Goal: Answer question/provide support: Participate in discussion

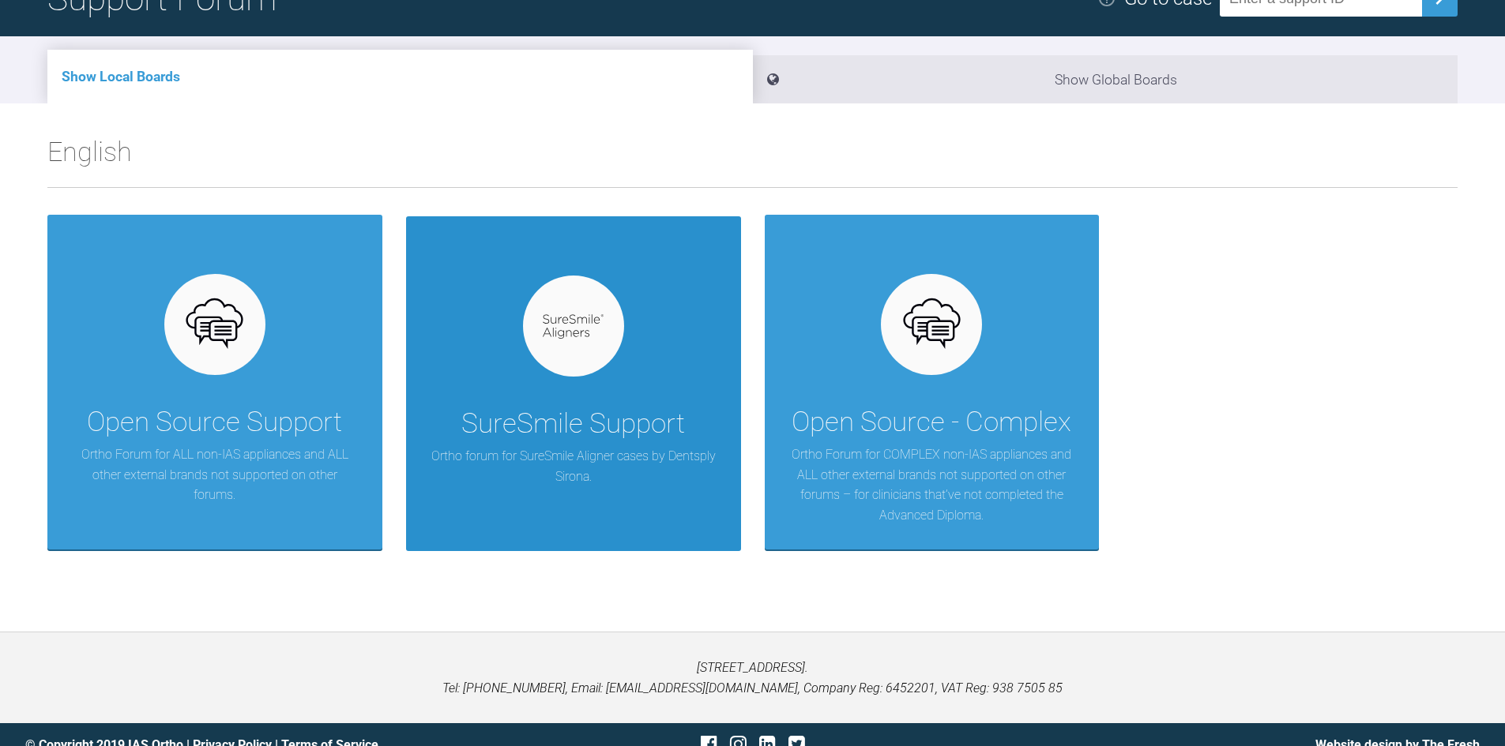
scroll to position [158, 0]
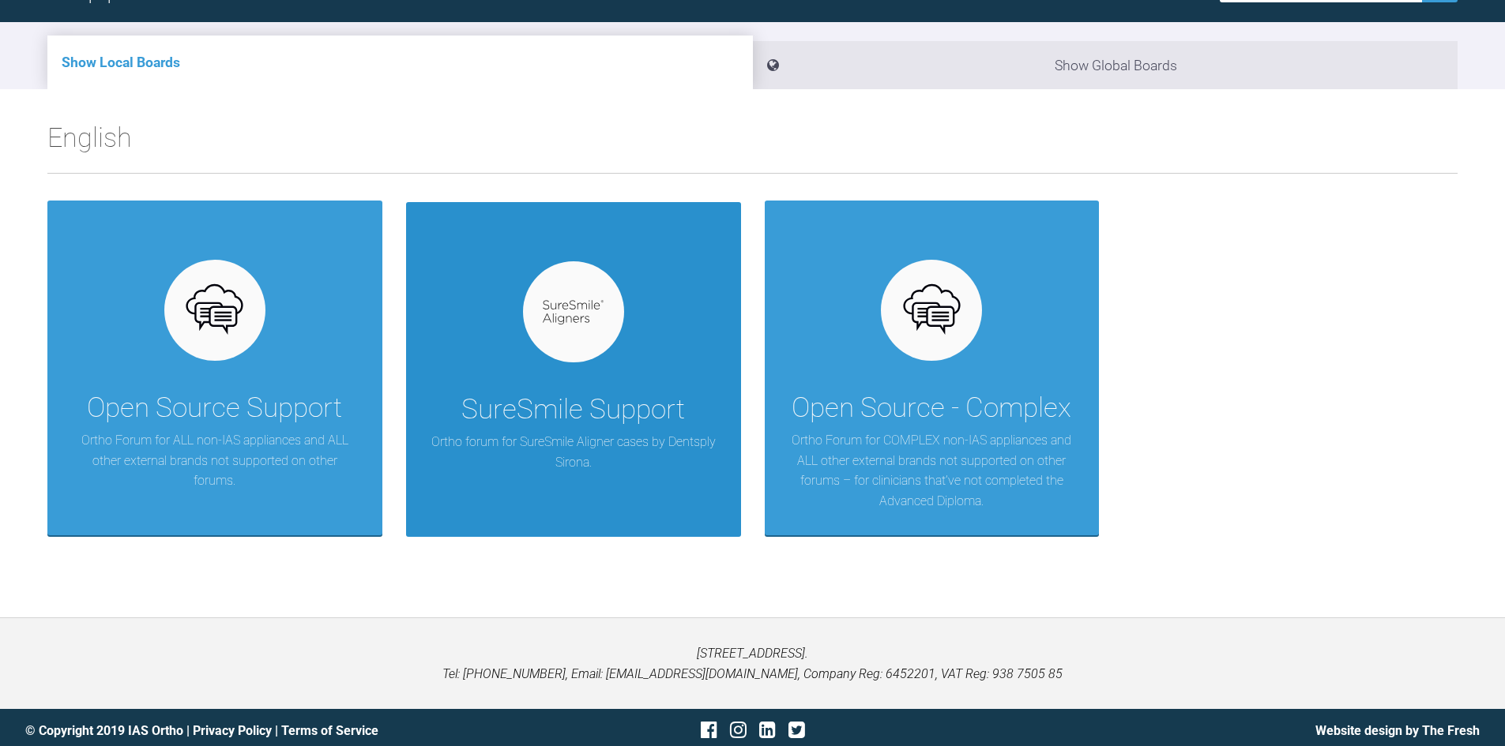
click at [590, 440] on p "Ortho forum for SureSmile Aligner cases by Dentsply Sirona." at bounding box center [573, 452] width 287 height 40
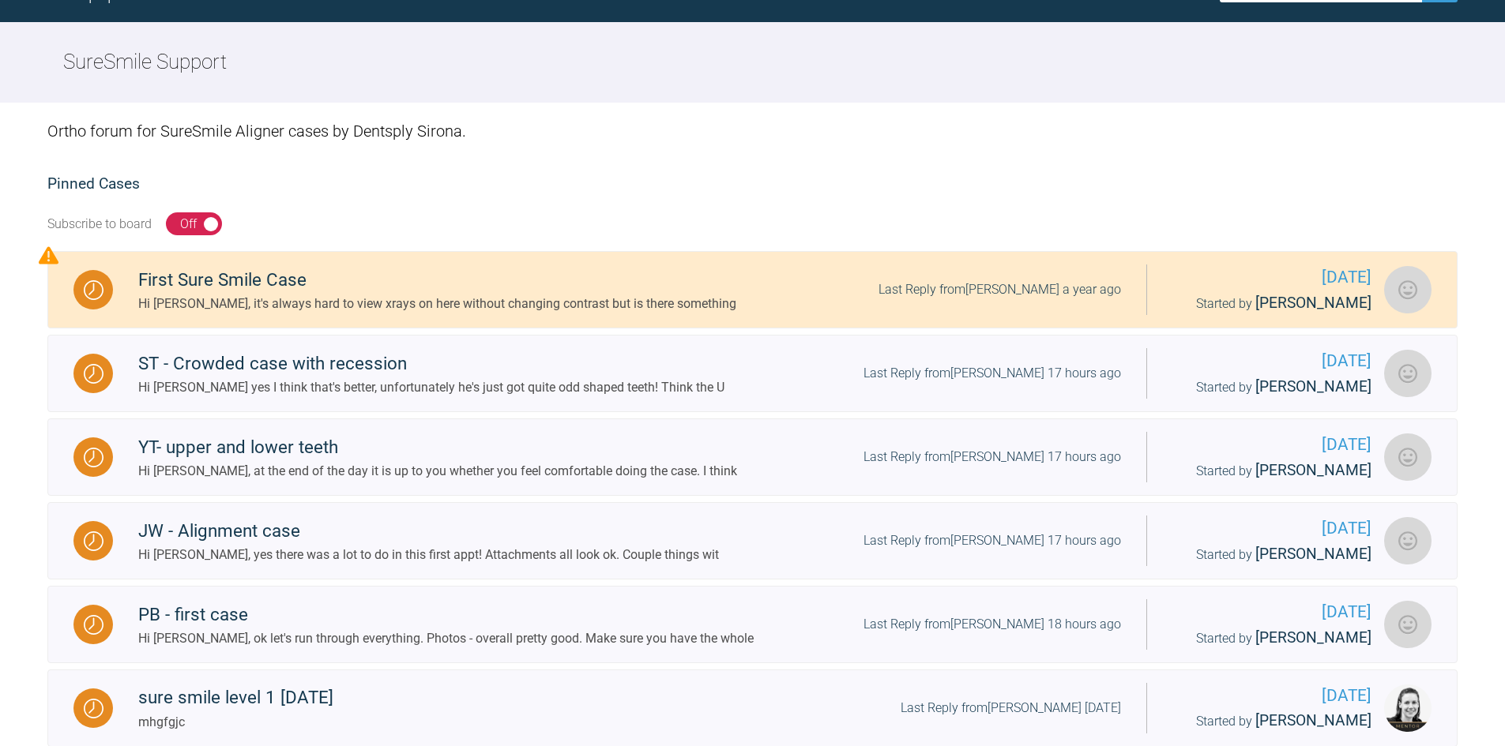
click at [291, 648] on div "Hi [PERSON_NAME], ok let's run through everything. Photos - overall pretty good…" at bounding box center [445, 639] width 615 height 21
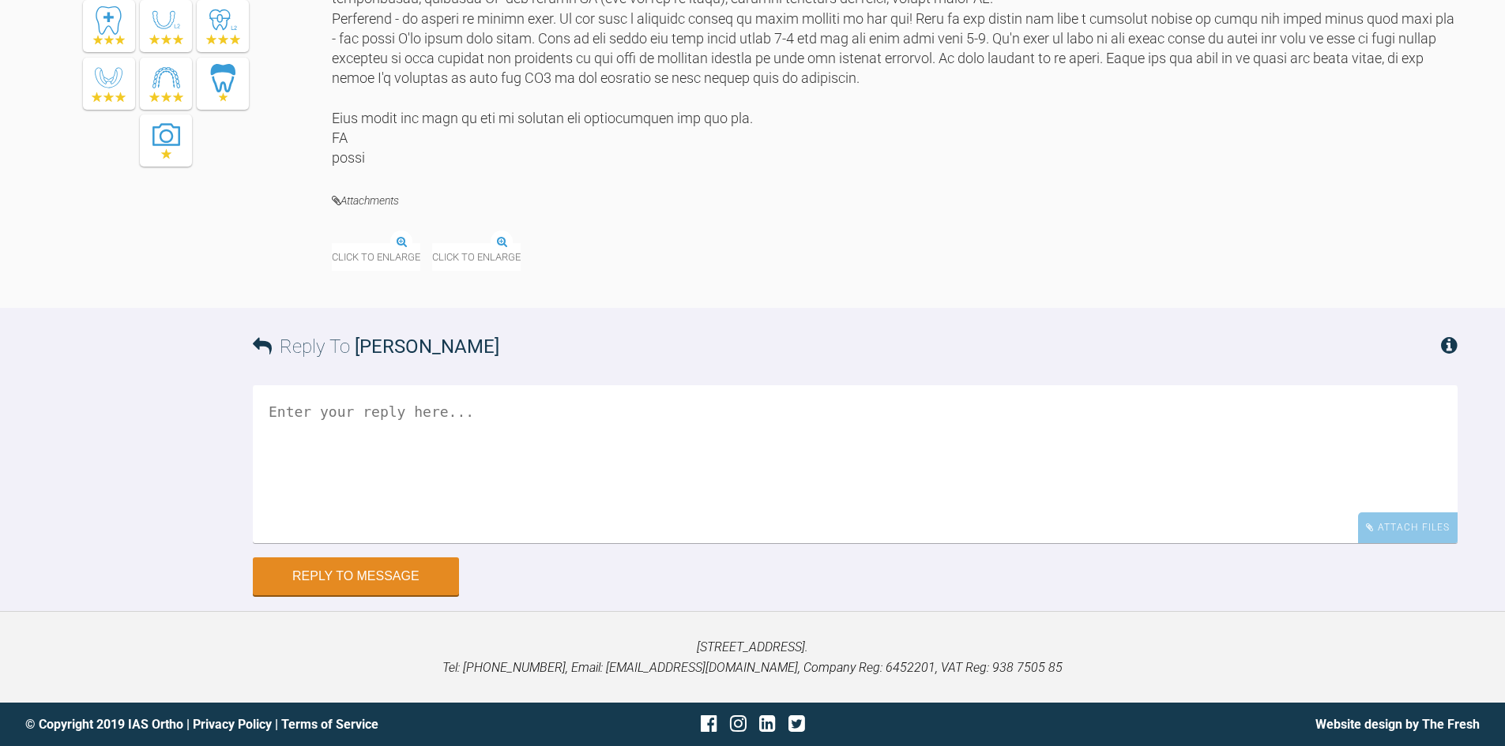
scroll to position [5081, 0]
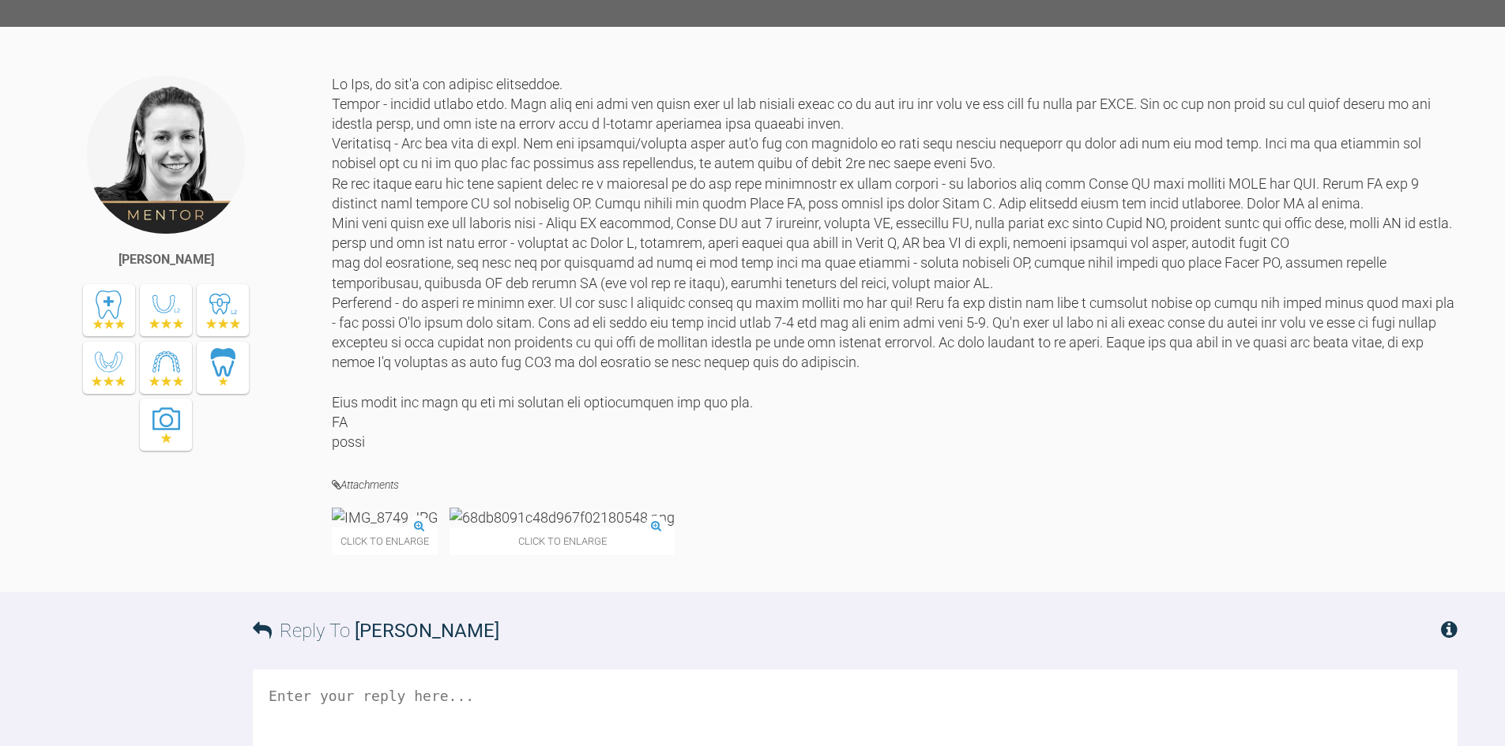
scroll to position [4213, 0]
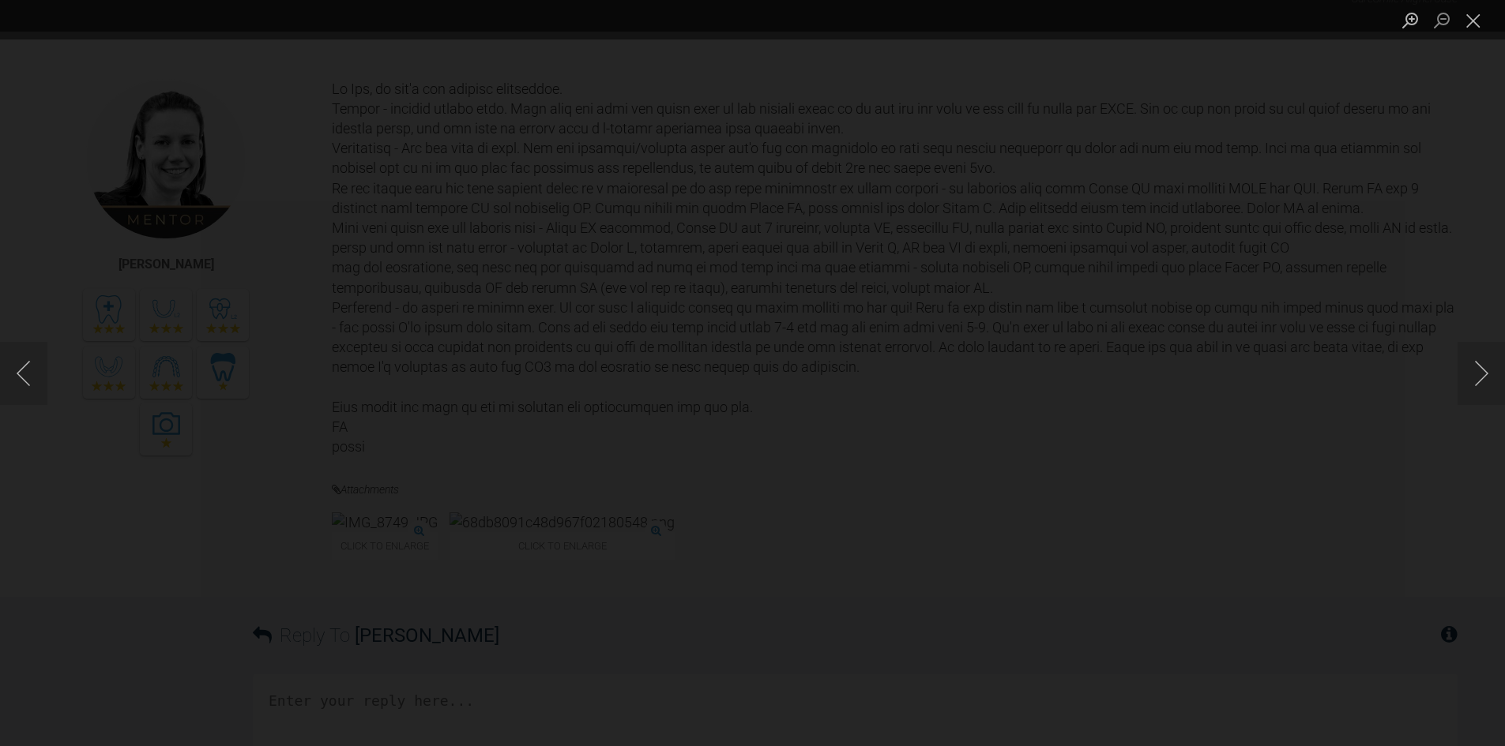
click at [1170, 349] on div "Lightbox" at bounding box center [752, 373] width 1505 height 746
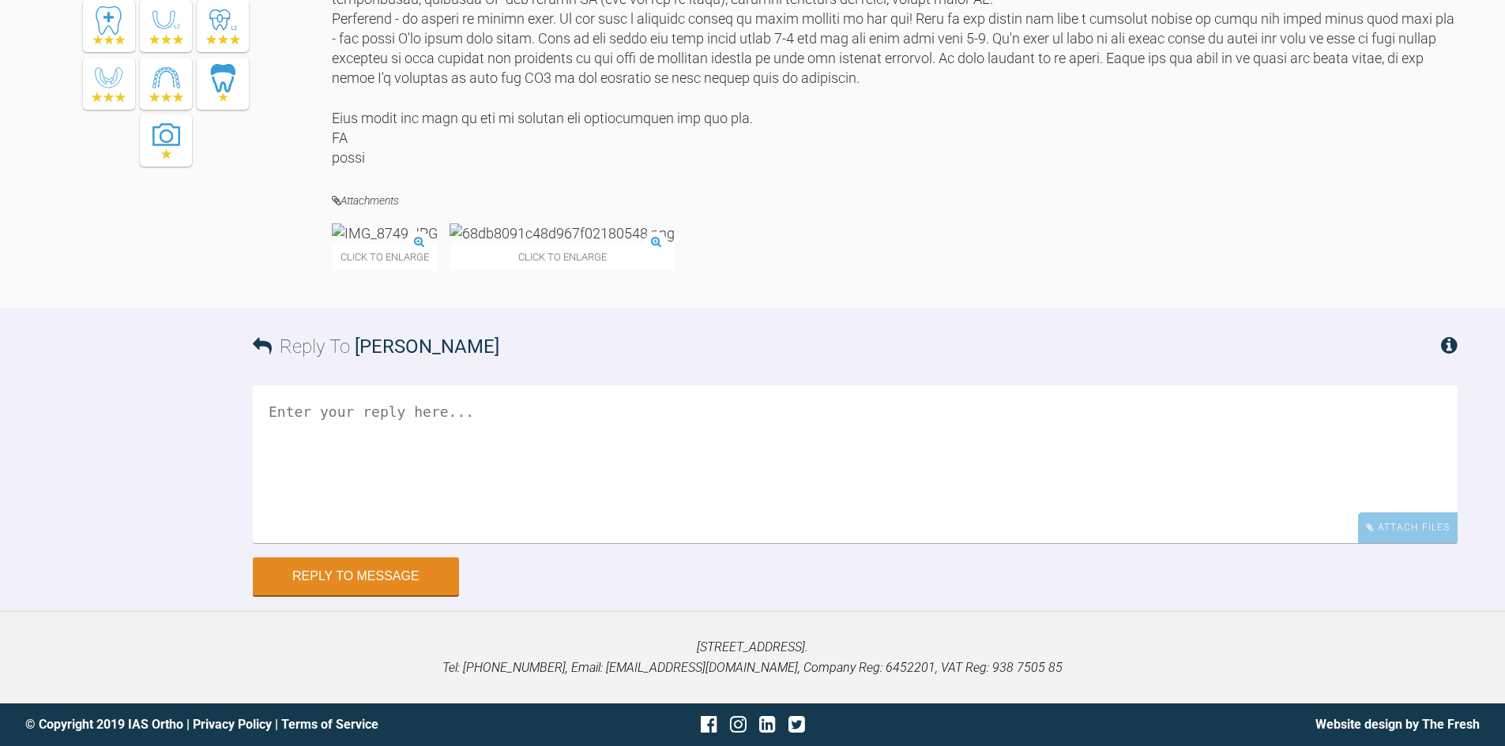
scroll to position [5318, 0]
click at [615, 243] on img at bounding box center [561, 234] width 225 height 20
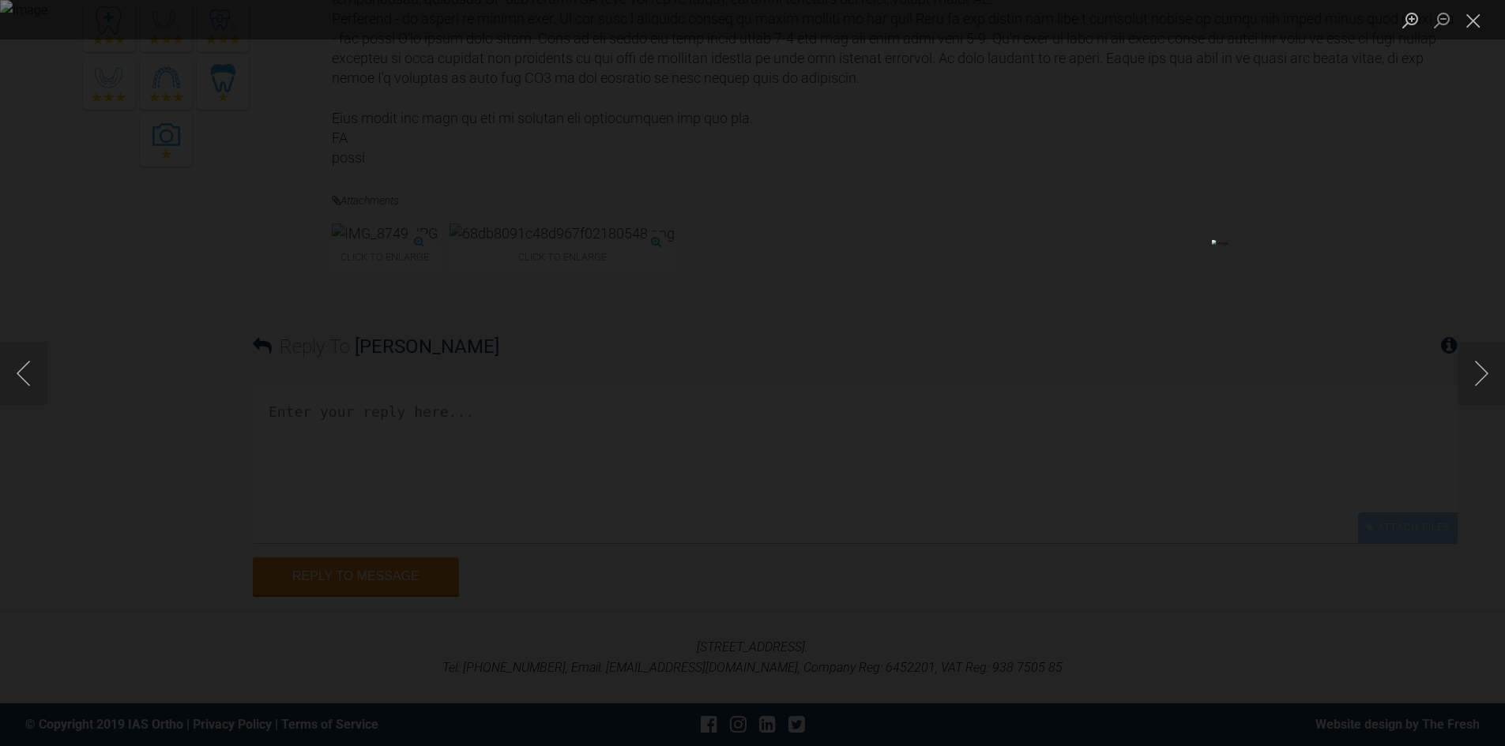
click at [1421, 516] on div "Lightbox" at bounding box center [752, 373] width 1505 height 746
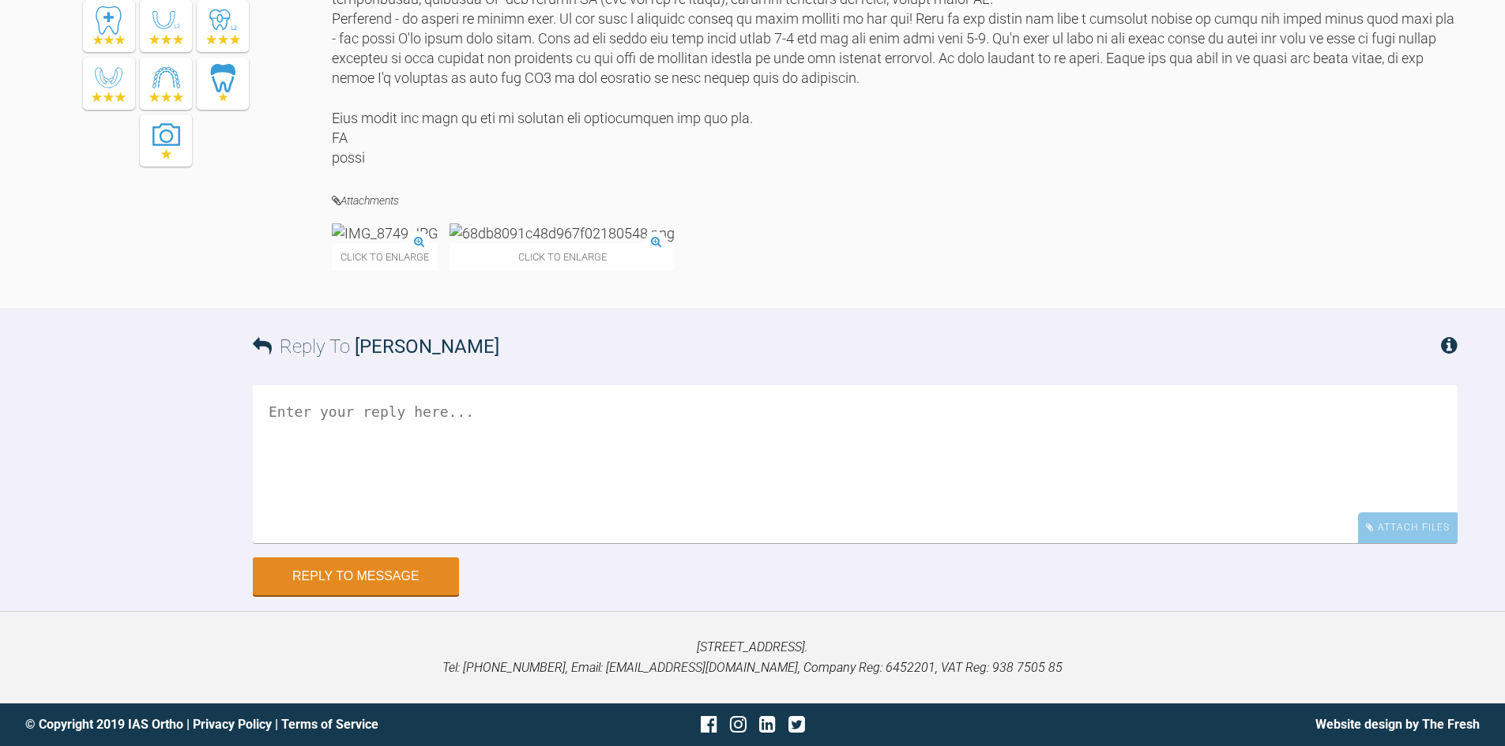
scroll to position [5160, 0]
click at [599, 243] on img at bounding box center [561, 234] width 225 height 20
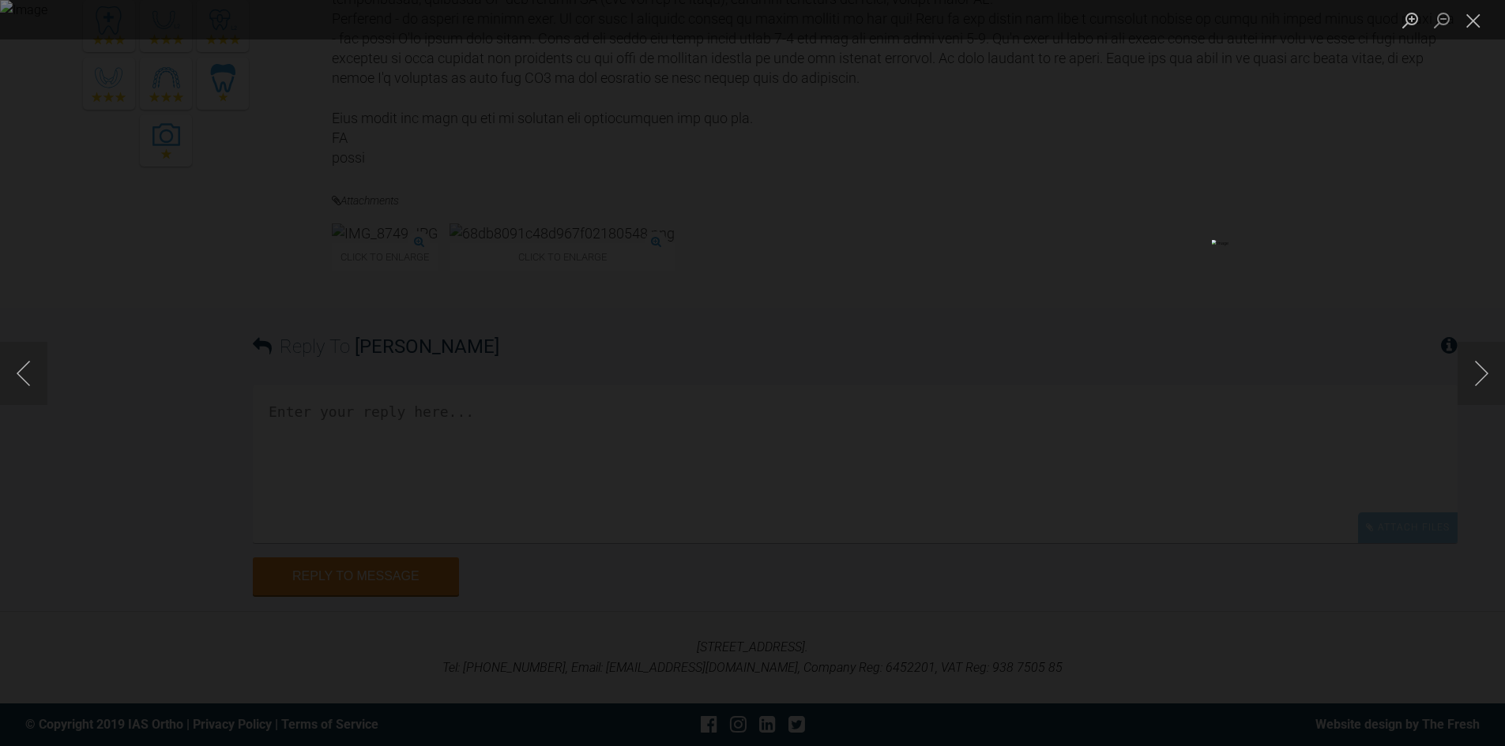
click at [1249, 360] on div "Lightbox" at bounding box center [752, 373] width 1505 height 746
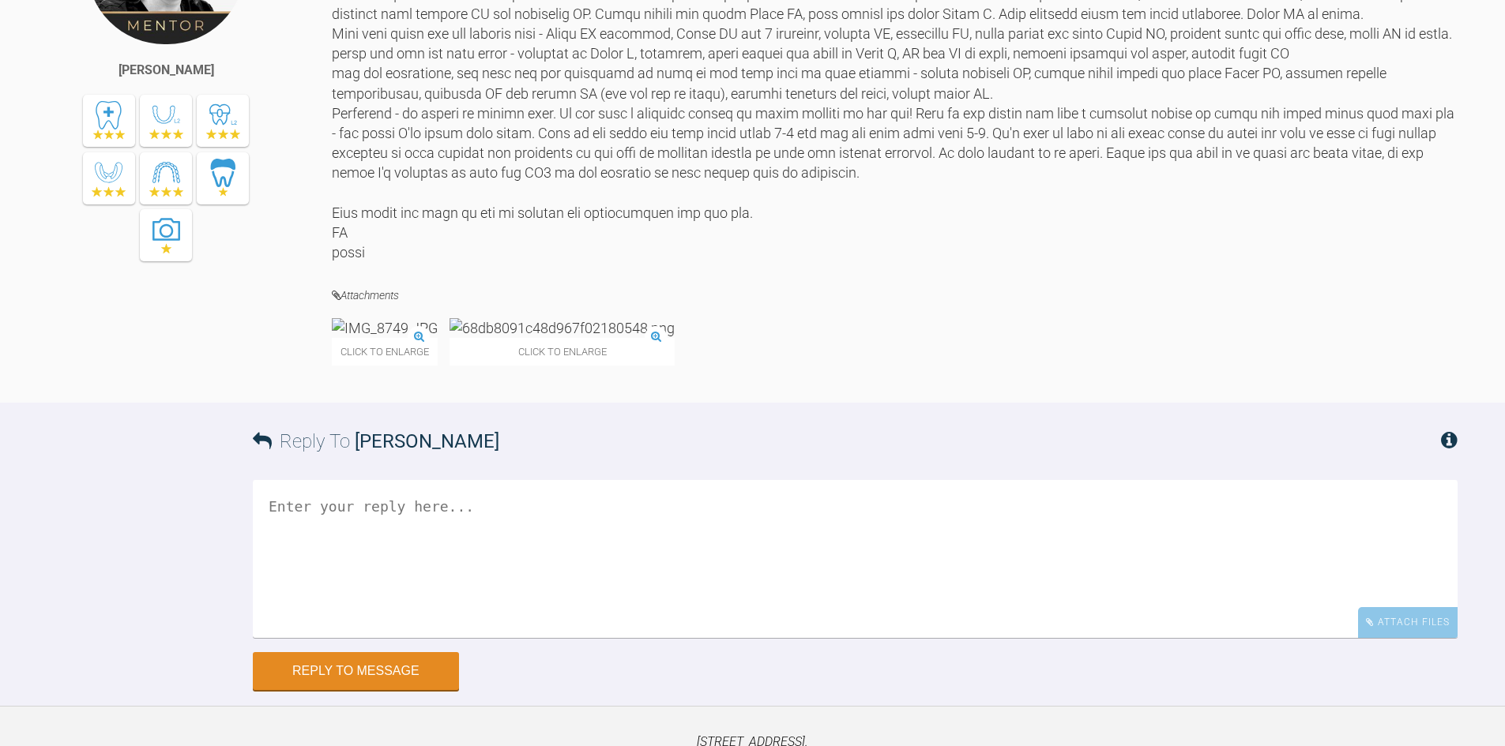
scroll to position [4371, 0]
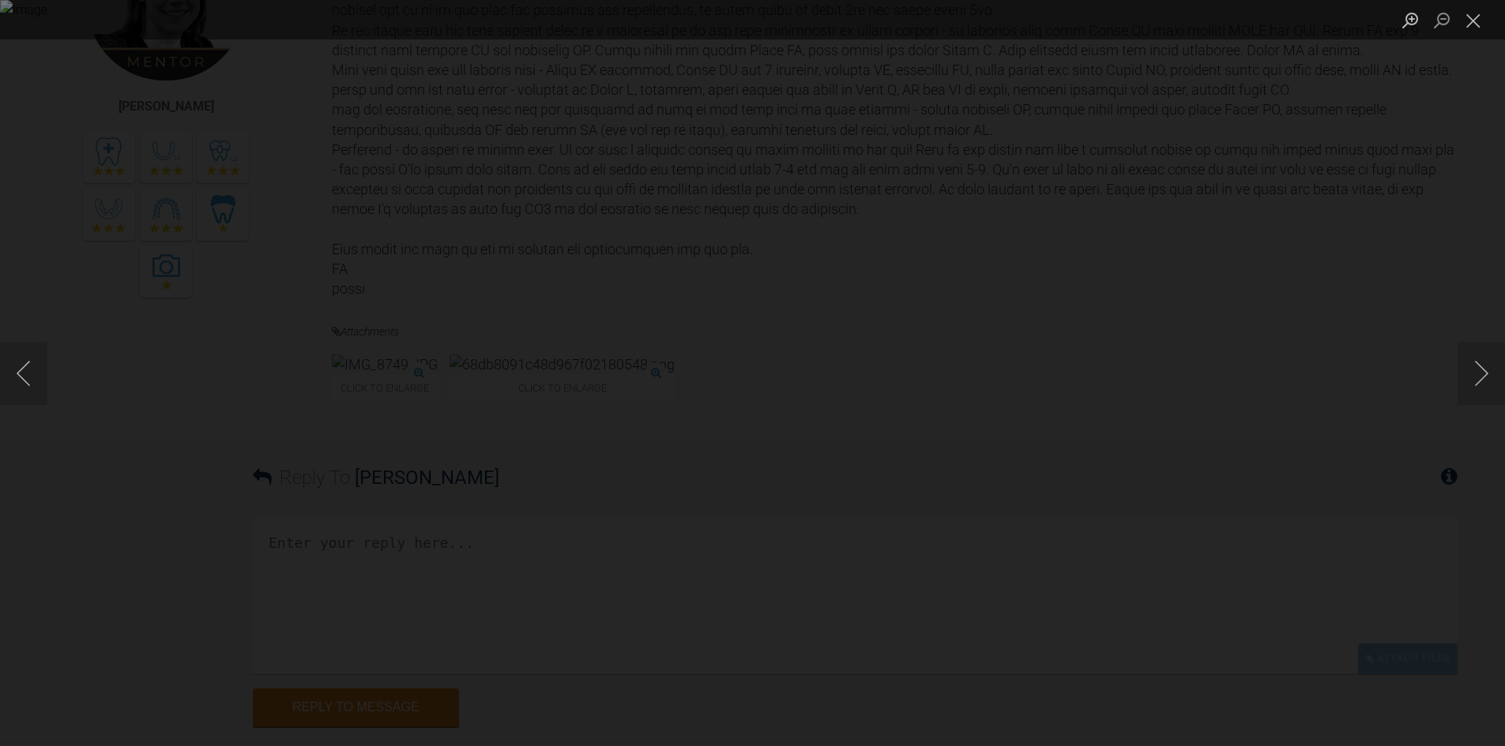
click at [1276, 324] on div "Lightbox" at bounding box center [752, 373] width 1505 height 746
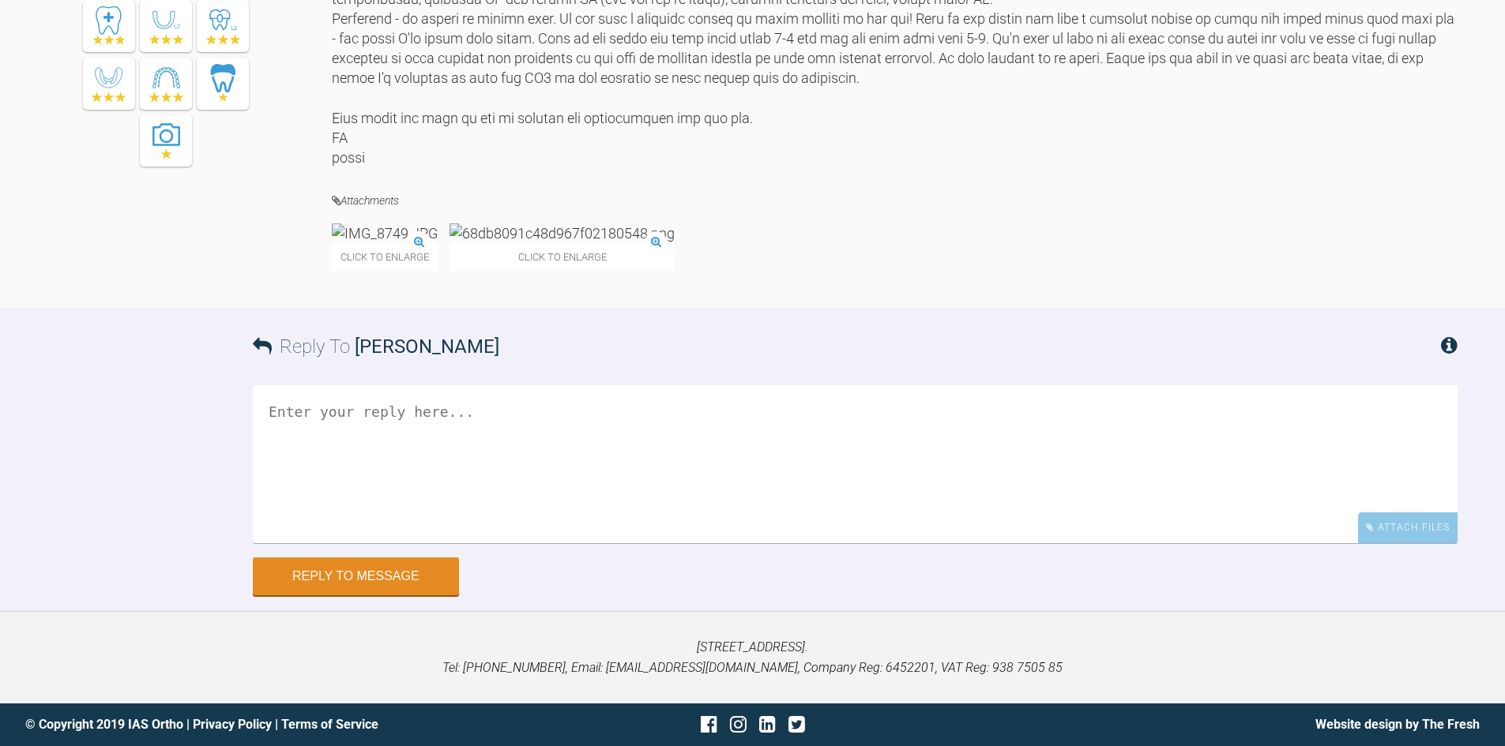
scroll to position [4844, 0]
